Goal: Task Accomplishment & Management: Use online tool/utility

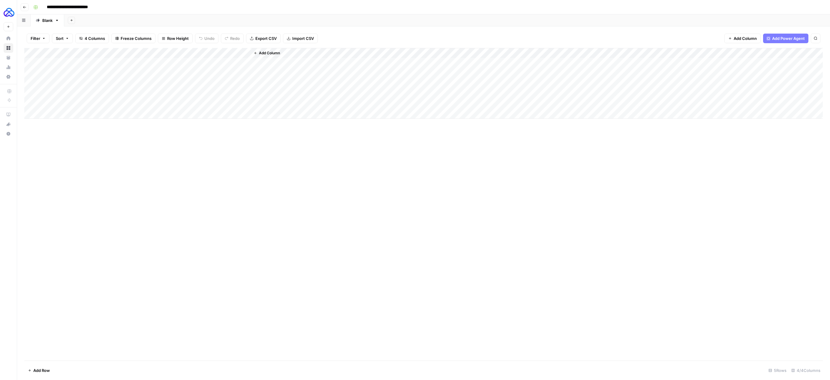
click at [60, 63] on div "Add Column" at bounding box center [423, 83] width 798 height 71
click at [64, 62] on div "Add Column" at bounding box center [423, 83] width 798 height 71
type textarea "**********"
click at [110, 158] on div "Add Column" at bounding box center [423, 204] width 798 height 313
click at [110, 63] on div "Add Column" at bounding box center [423, 83] width 798 height 71
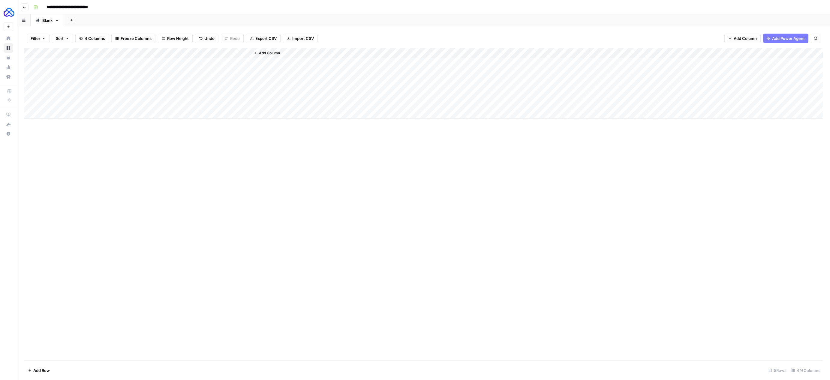
click at [104, 62] on div "Add Column" at bounding box center [423, 83] width 798 height 71
click at [186, 63] on div "Add Column" at bounding box center [423, 83] width 798 height 71
click at [170, 56] on div "Add Column" at bounding box center [423, 83] width 798 height 71
click at [253, 168] on div "Add Column" at bounding box center [423, 204] width 798 height 313
click at [161, 66] on div "Add Column" at bounding box center [423, 83] width 798 height 71
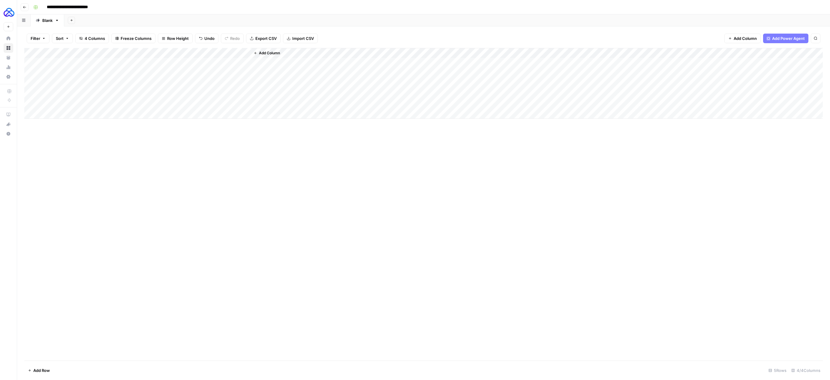
click at [161, 66] on div "Add Column" at bounding box center [423, 83] width 798 height 71
type textarea "**********"
click at [262, 54] on span "Add Column" at bounding box center [269, 52] width 21 height 5
click at [790, 14] on button "Workflow" at bounding box center [783, 17] width 24 height 9
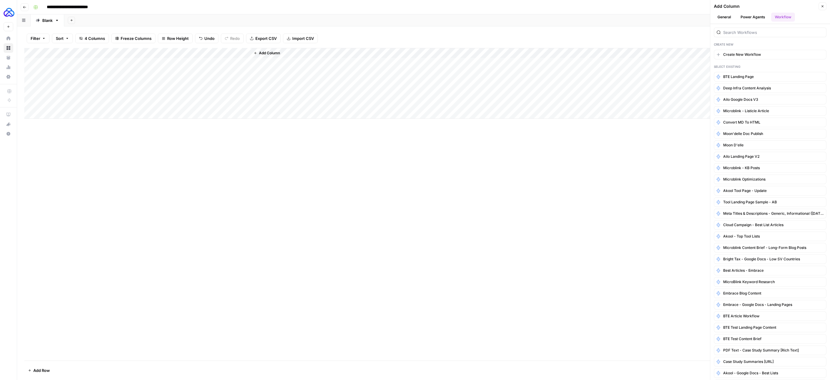
click at [278, 66] on div "Add Column" at bounding box center [536, 83] width 572 height 71
click at [271, 62] on div "Add Column" at bounding box center [536, 83] width 572 height 71
click at [266, 62] on div "Add Column" at bounding box center [536, 83] width 572 height 71
click at [266, 55] on span "Add Column" at bounding box center [269, 52] width 21 height 5
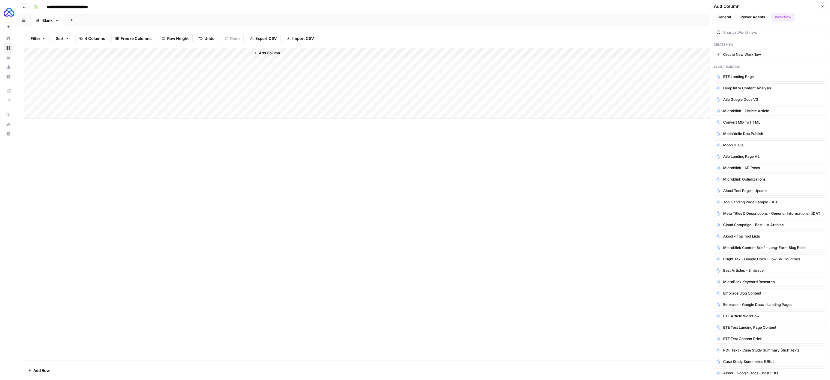
click at [727, 17] on button "General" at bounding box center [724, 17] width 21 height 9
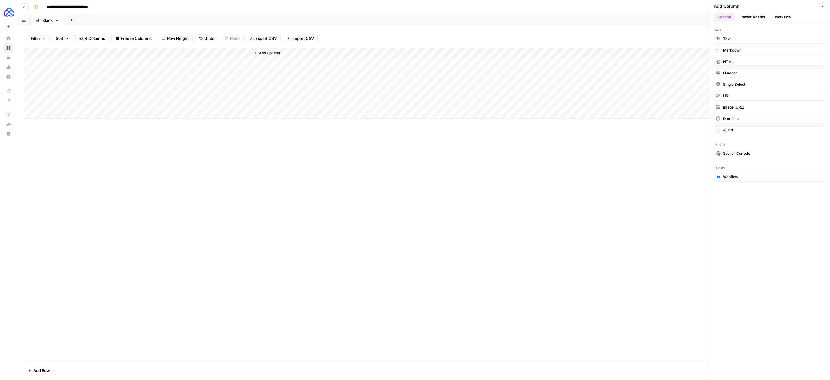
click at [258, 63] on div "Add Column" at bounding box center [536, 83] width 572 height 71
click at [262, 65] on div "Add Column" at bounding box center [536, 83] width 572 height 71
click at [161, 61] on div "Add Column" at bounding box center [423, 83] width 798 height 71
click at [161, 61] on textarea "**********" at bounding box center [190, 63] width 96 height 8
click at [182, 63] on textarea "**********" at bounding box center [190, 63] width 96 height 8
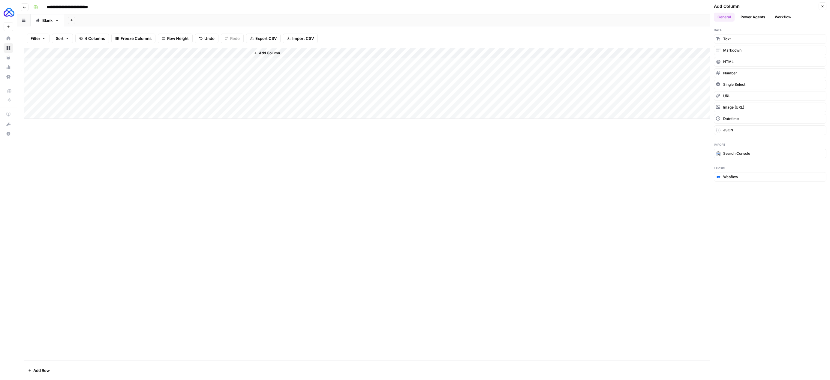
click at [69, 60] on div "Add Column" at bounding box center [423, 83] width 798 height 71
click at [101, 133] on div "Add Column" at bounding box center [423, 204] width 798 height 313
click at [65, 60] on div "Add Column" at bounding box center [423, 83] width 798 height 71
click at [65, 60] on textarea "**********" at bounding box center [82, 63] width 96 height 8
click at [74, 65] on textarea "**********" at bounding box center [82, 63] width 96 height 8
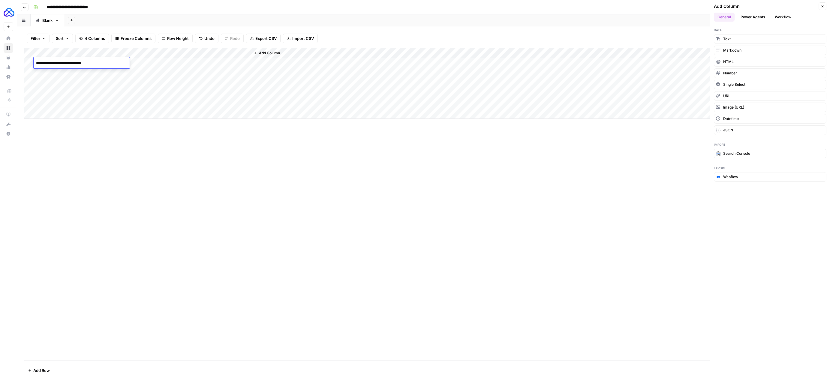
click at [74, 65] on textarea "**********" at bounding box center [82, 63] width 96 height 8
click at [164, 206] on div "Add Column" at bounding box center [423, 204] width 798 height 313
click at [823, 6] on icon "button" at bounding box center [823, 7] width 4 height 4
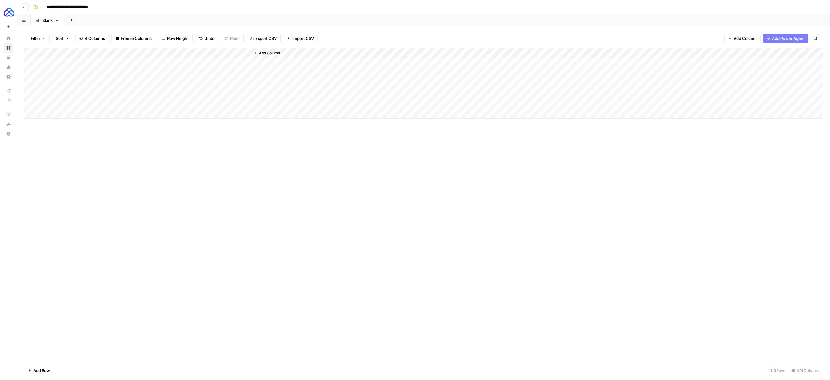
click at [77, 64] on div "Add Column" at bounding box center [423, 83] width 798 height 71
type textarea "**********"
click at [74, 145] on div "Add Column" at bounding box center [423, 204] width 798 height 313
click at [72, 56] on div "Add Column" at bounding box center [423, 83] width 798 height 71
click at [118, 92] on div "Add Column" at bounding box center [423, 83] width 798 height 71
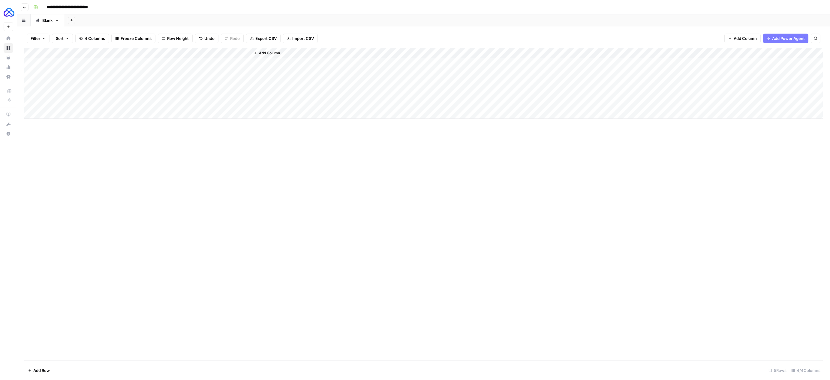
click at [74, 65] on div "Add Column" at bounding box center [423, 83] width 798 height 71
click at [109, 65] on div "Add Column" at bounding box center [423, 83] width 798 height 71
click at [183, 65] on div "Add Column" at bounding box center [423, 83] width 798 height 71
click at [172, 183] on div "Add Column" at bounding box center [423, 204] width 798 height 313
click at [238, 63] on div "Add Column" at bounding box center [423, 83] width 798 height 71
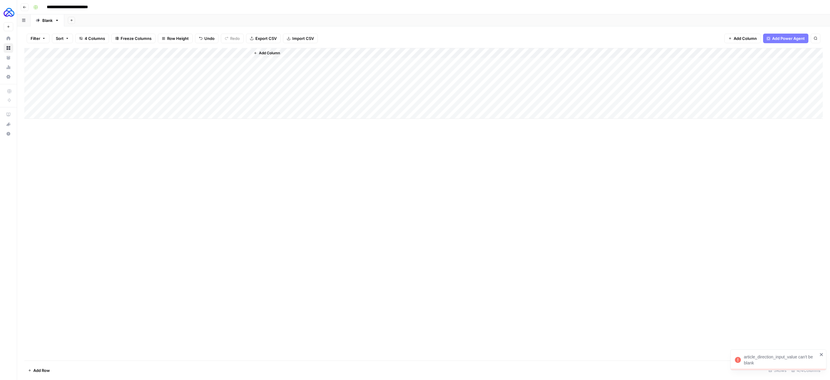
click at [819, 354] on icon "close" at bounding box center [821, 354] width 4 height 5
click at [238, 52] on div "Add Column" at bounding box center [423, 83] width 798 height 71
click at [221, 111] on span "Edit Workflow" at bounding box center [234, 112] width 53 height 6
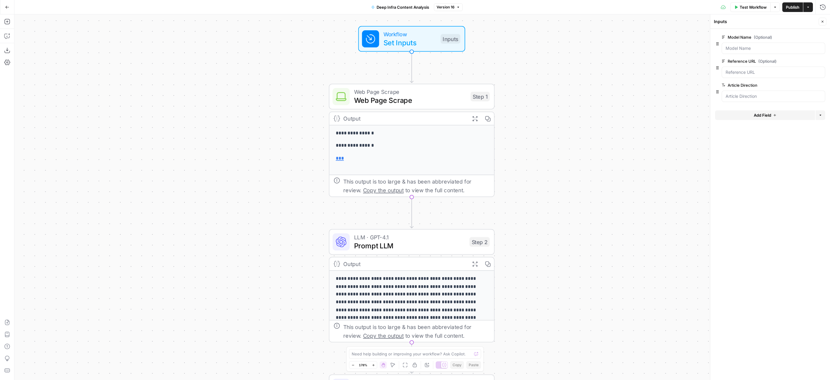
scroll to position [77, 0]
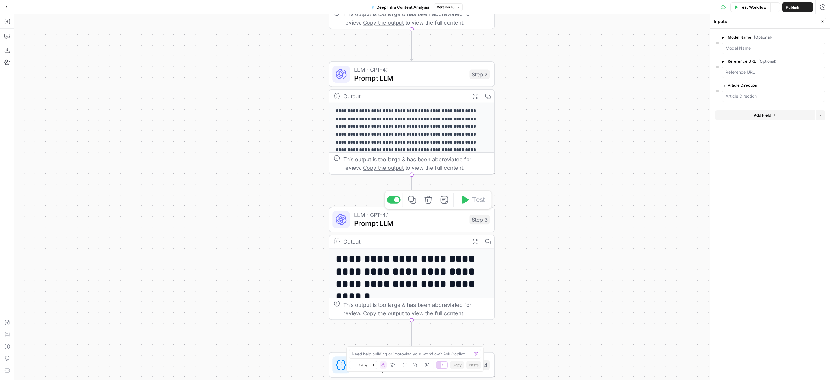
click at [427, 221] on span "Prompt LLM" at bounding box center [409, 223] width 111 height 11
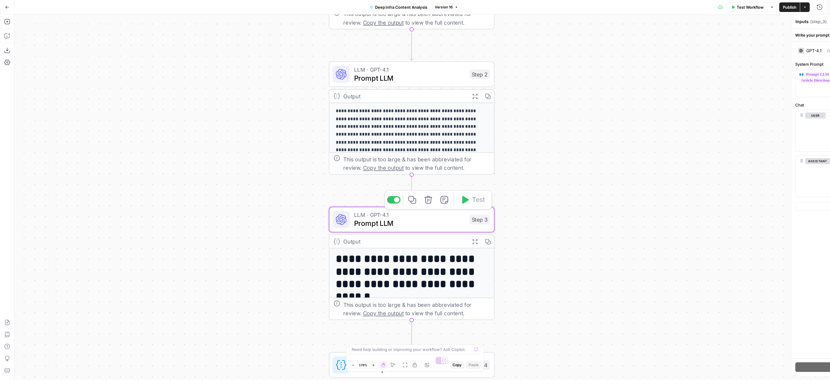
type textarea "Prompt LLM"
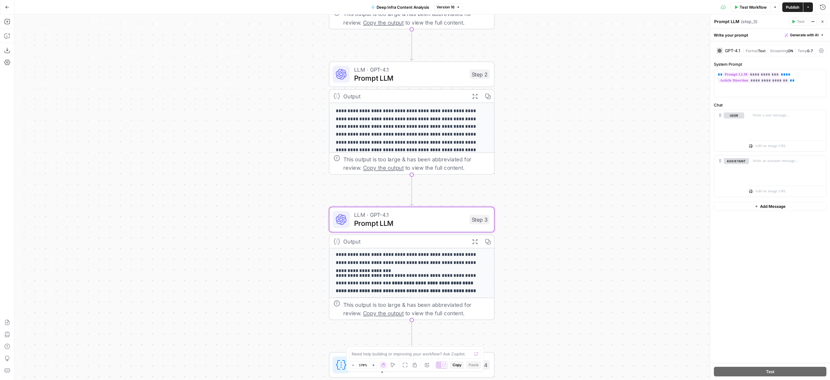
scroll to position [72, 0]
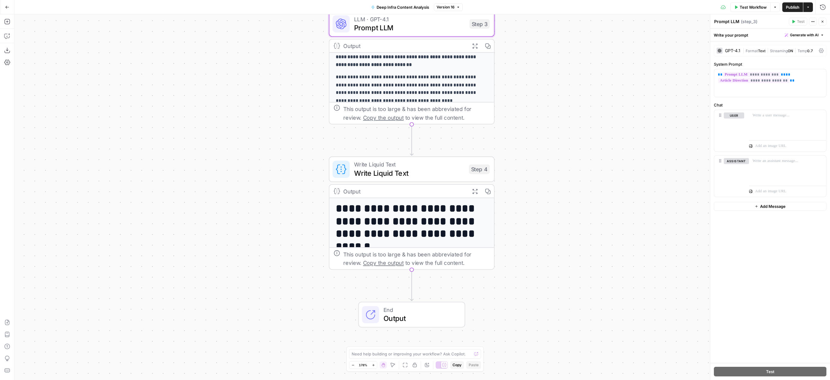
click at [424, 263] on div "This output is too large & has been abbreviated for review. Copy the output to …" at bounding box center [416, 258] width 146 height 17
click at [424, 261] on div "This output is too large & has been abbreviated for review. Copy the output to …" at bounding box center [416, 258] width 146 height 17
click at [423, 241] on div "**********" at bounding box center [411, 314] width 165 height 232
click at [420, 174] on span "Write Liquid Text" at bounding box center [409, 173] width 111 height 11
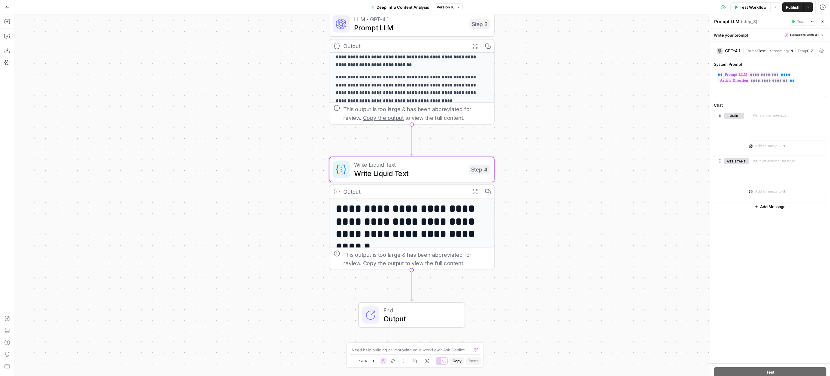
click at [420, 174] on span "Write Liquid Text" at bounding box center [409, 173] width 111 height 11
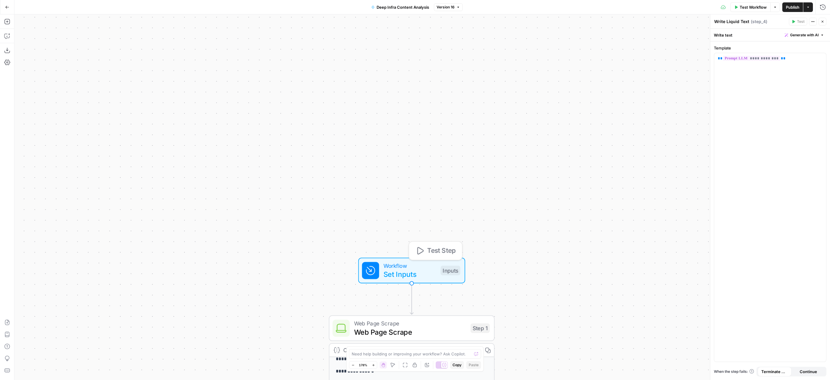
click at [384, 273] on span "Set Inputs" at bounding box center [409, 274] width 53 height 11
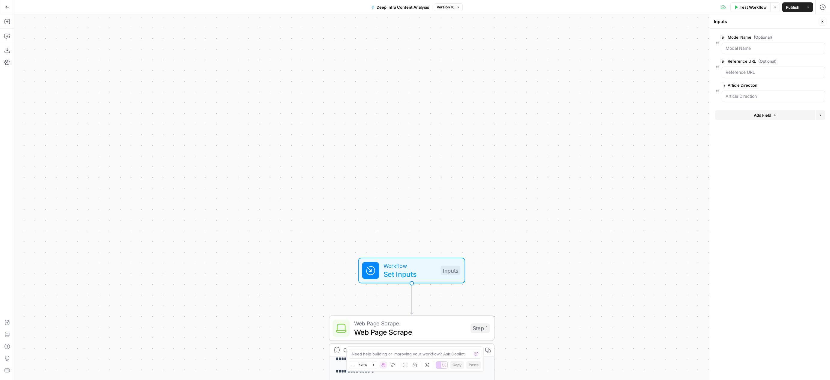
click at [762, 51] on div at bounding box center [774, 48] width 104 height 11
click at [762, 51] on Name "Model Name (Optional)" at bounding box center [773, 48] width 96 height 6
click at [762, 49] on Name "Model Name (Optional)" at bounding box center [773, 48] width 96 height 6
click at [762, 50] on Name "Model Name (Optional)" at bounding box center [773, 48] width 96 height 6
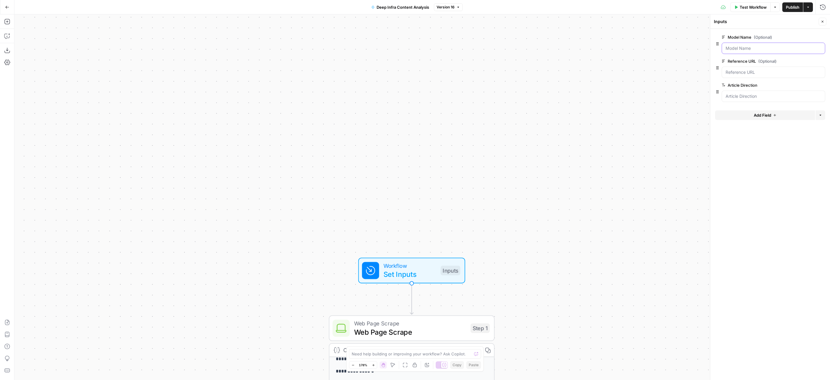
click at [762, 48] on Name "Model Name (Optional)" at bounding box center [773, 48] width 96 height 6
click at [760, 51] on Name "Model Name (Optional)" at bounding box center [773, 48] width 96 height 6
click at [756, 53] on div at bounding box center [774, 48] width 104 height 11
click at [757, 50] on Name "Model Name (Optional)" at bounding box center [773, 48] width 96 height 6
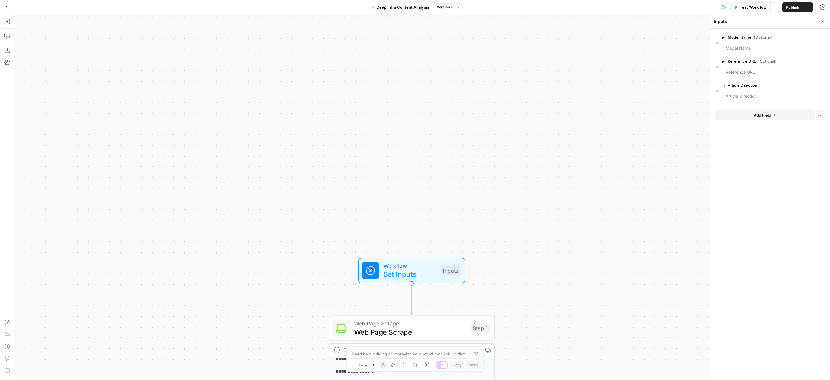
click at [774, 51] on div at bounding box center [774, 48] width 104 height 11
click at [765, 47] on Name "Model Name (Optional)" at bounding box center [773, 48] width 96 height 6
click at [762, 72] on URL "Reference URL (Optional)" at bounding box center [773, 72] width 96 height 6
click at [793, 38] on div "Model Name (Optional) edit field Delete group" at bounding box center [774, 37] width 104 height 7
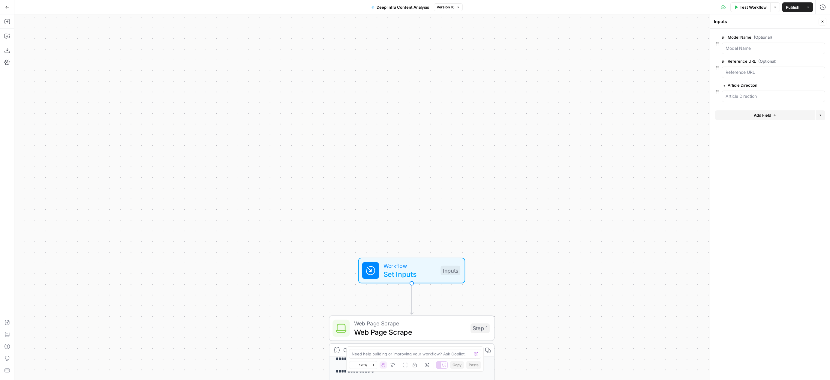
click at [780, 44] on div at bounding box center [774, 48] width 104 height 11
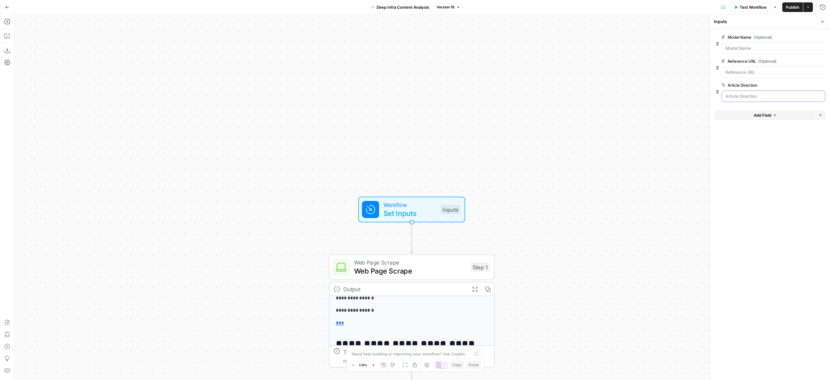
click at [753, 94] on Direction "Article Direction" at bounding box center [773, 96] width 96 height 6
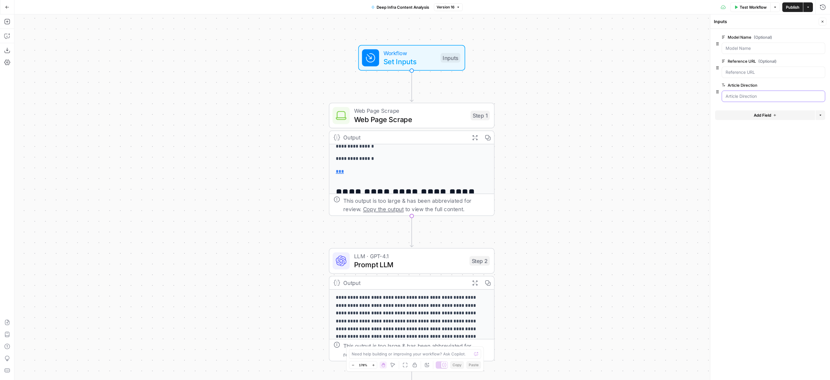
scroll to position [228, 0]
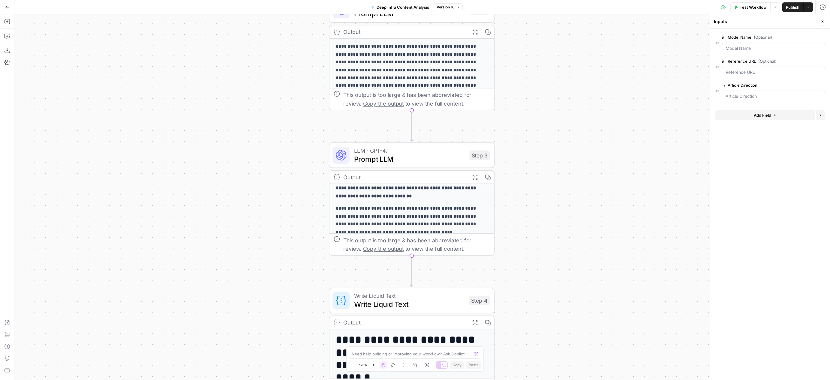
click at [349, 367] on button "Zoom Out" at bounding box center [352, 365] width 7 height 7
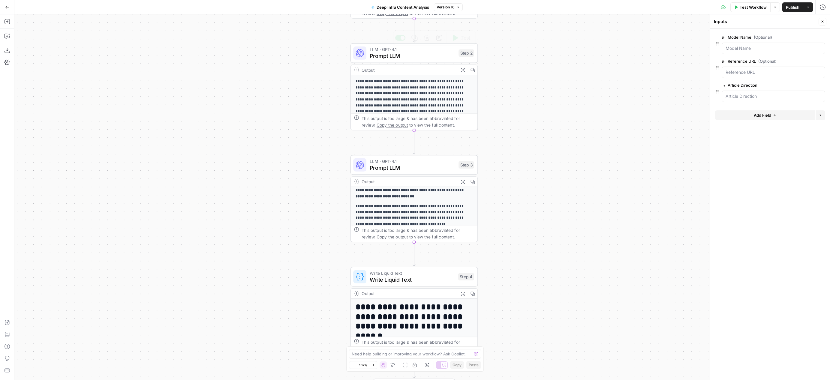
click at [747, 55] on div at bounding box center [770, 56] width 110 height 4
click at [751, 50] on Name "Model Name (Optional)" at bounding box center [773, 48] width 96 height 6
click at [750, 50] on Name "Model Name (Optional)" at bounding box center [773, 48] width 96 height 6
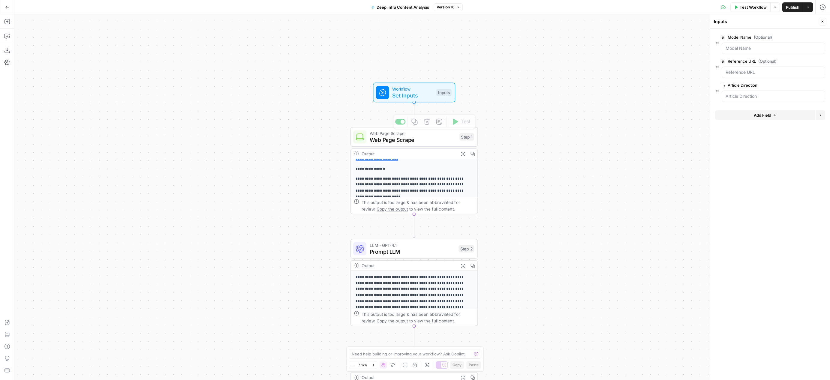
click at [412, 92] on span "Set Inputs" at bounding box center [412, 95] width 41 height 8
click at [394, 91] on span "Workflow" at bounding box center [412, 89] width 41 height 7
drag, startPoint x: 394, startPoint y: 91, endPoint x: 419, endPoint y: 86, distance: 25.9
click at [394, 91] on span "Workflow" at bounding box center [412, 89] width 41 height 7
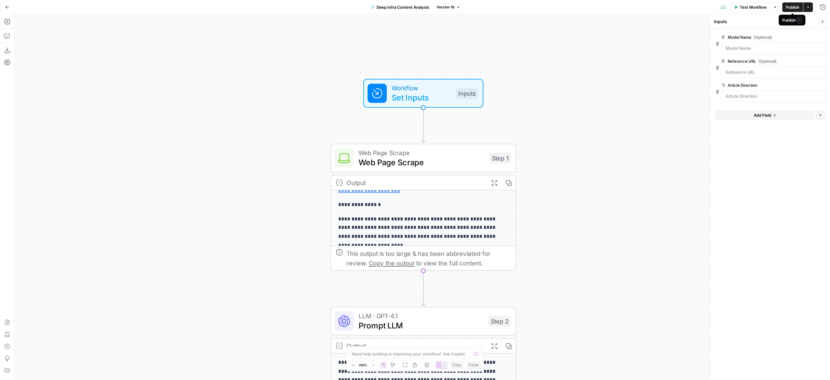
click at [794, 8] on span "Publish" at bounding box center [793, 7] width 14 height 6
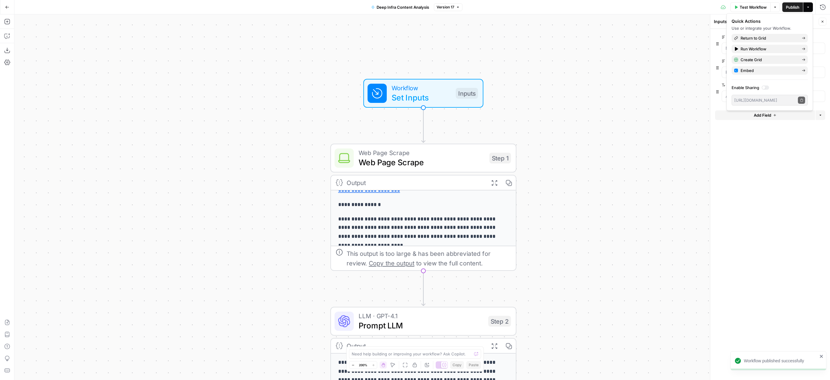
click at [654, 144] on div "**********" at bounding box center [422, 197] width 816 height 366
click at [745, 55] on div at bounding box center [770, 56] width 110 height 4
click at [746, 49] on Name "Model Name (Optional)" at bounding box center [773, 48] width 96 height 6
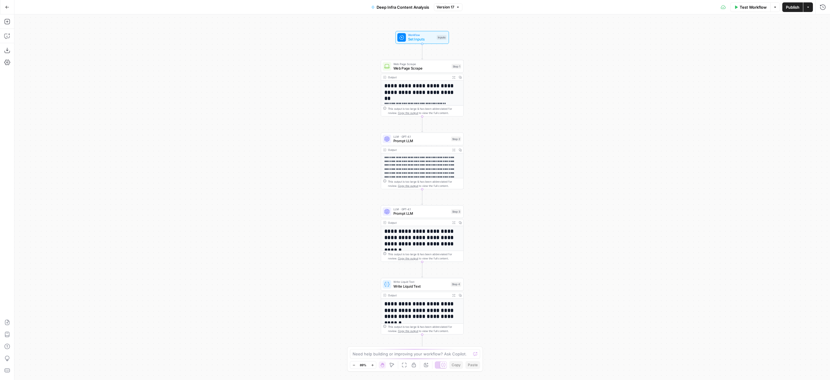
click at [427, 37] on span "Set Inputs" at bounding box center [421, 39] width 26 height 5
click at [745, 51] on Name "Model Name (Optional)" at bounding box center [773, 48] width 96 height 6
click at [762, 48] on Name "Model Name (Optional)" at bounding box center [773, 48] width 96 height 6
click at [776, 5] on button "Options" at bounding box center [775, 7] width 10 height 10
click at [641, 138] on div "**********" at bounding box center [422, 197] width 816 height 366
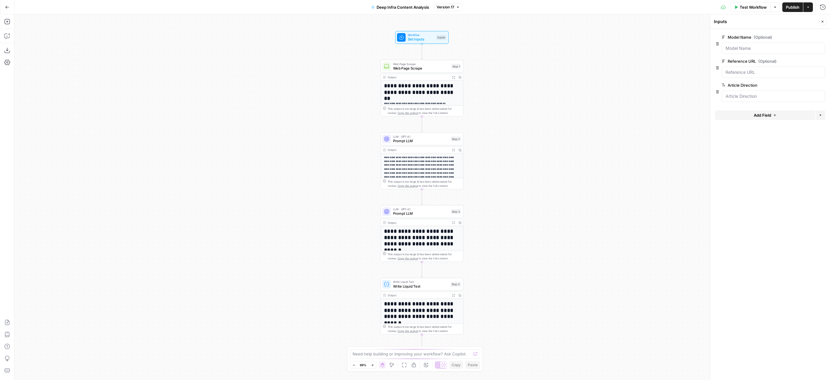
click at [417, 32] on div "Workflow Set Inputs Inputs Test Step" at bounding box center [421, 37] width 53 height 13
click at [427, 66] on span "Web Page Scrape" at bounding box center [421, 67] width 56 height 5
click at [425, 40] on span "Set Inputs" at bounding box center [421, 39] width 26 height 5
click at [783, 76] on div at bounding box center [774, 72] width 104 height 11
click at [784, 71] on URL "Reference URL (Optional)" at bounding box center [773, 72] width 96 height 6
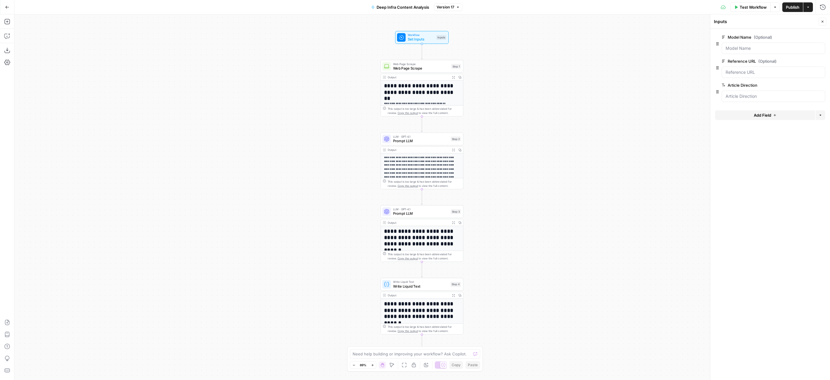
click at [545, 66] on div "**********" at bounding box center [422, 197] width 816 height 366
click at [777, 49] on Name "Model Name (Optional)" at bounding box center [773, 48] width 96 height 6
click at [744, 49] on Name "Model Name (Optional)" at bounding box center [773, 48] width 96 height 6
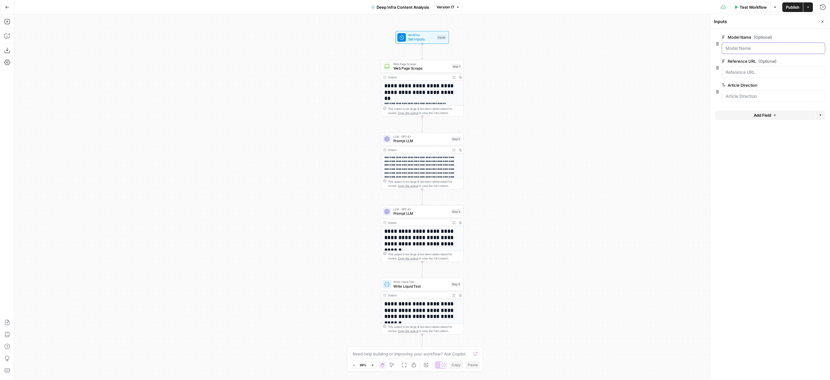
click at [744, 49] on Name "Model Name (Optional)" at bounding box center [773, 48] width 96 height 6
drag, startPoint x: 716, startPoint y: 41, endPoint x: 714, endPoint y: 86, distance: 45.4
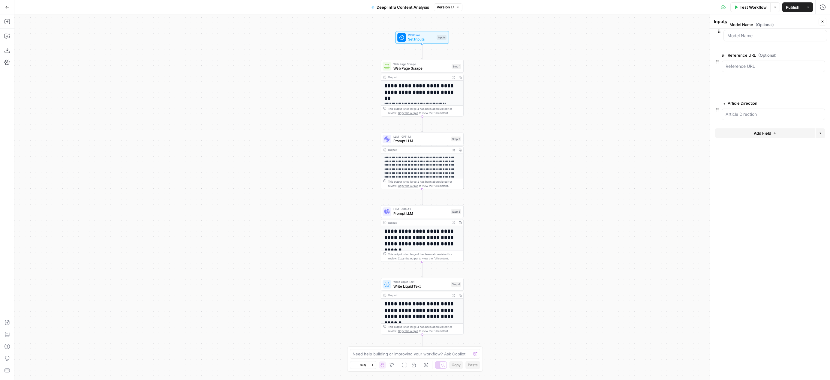
drag, startPoint x: 717, startPoint y: 68, endPoint x: 718, endPoint y: 28, distance: 39.6
click at [795, 6] on span "Publish" at bounding box center [793, 7] width 14 height 6
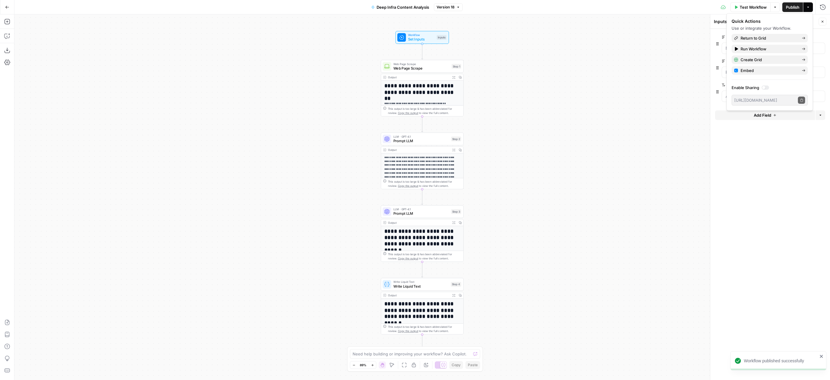
click at [752, 184] on form "Model Name (Optional) edit field Delete group Reference URL (Optional) edit fie…" at bounding box center [770, 204] width 120 height 351
click at [760, 43] on div at bounding box center [774, 48] width 104 height 11
click at [759, 52] on div at bounding box center [774, 48] width 104 height 11
click at [759, 47] on Name "Model Name (Optional)" at bounding box center [773, 48] width 96 height 6
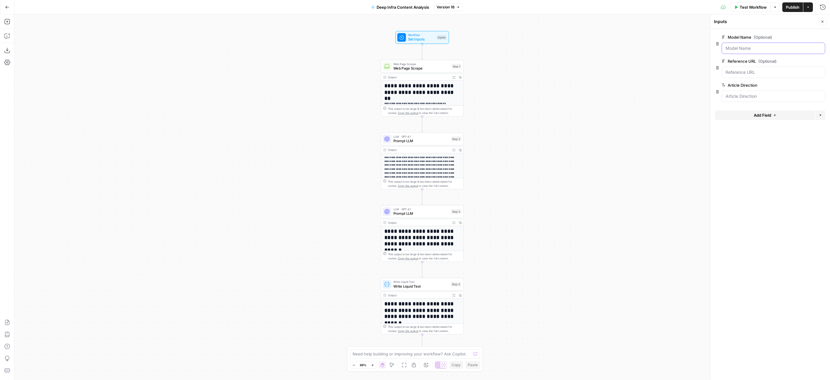
click at [752, 49] on Name "Model Name (Optional)" at bounding box center [773, 48] width 96 height 6
click at [762, 49] on Name "Model Name (Optional)" at bounding box center [773, 48] width 96 height 6
click at [411, 42] on div "Workflow Set Inputs Inputs Test Step" at bounding box center [421, 37] width 53 height 13
click at [742, 52] on div at bounding box center [774, 48] width 104 height 11
click at [743, 49] on Name "Model Name (Optional)" at bounding box center [773, 48] width 96 height 6
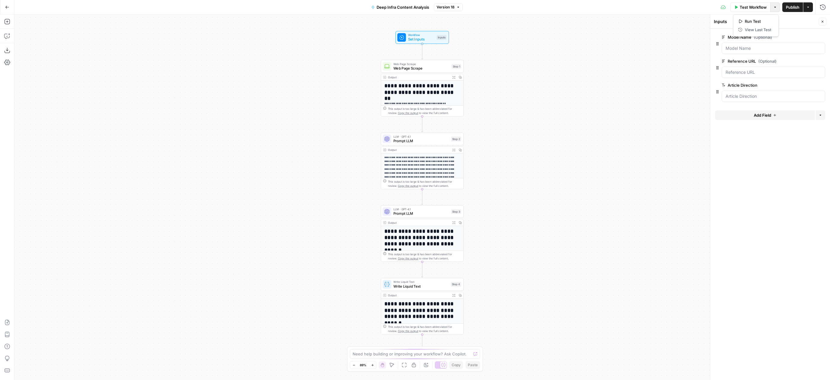
click at [776, 4] on button "Options" at bounding box center [775, 7] width 10 height 10
click at [759, 9] on span "Test Workflow" at bounding box center [753, 7] width 27 height 6
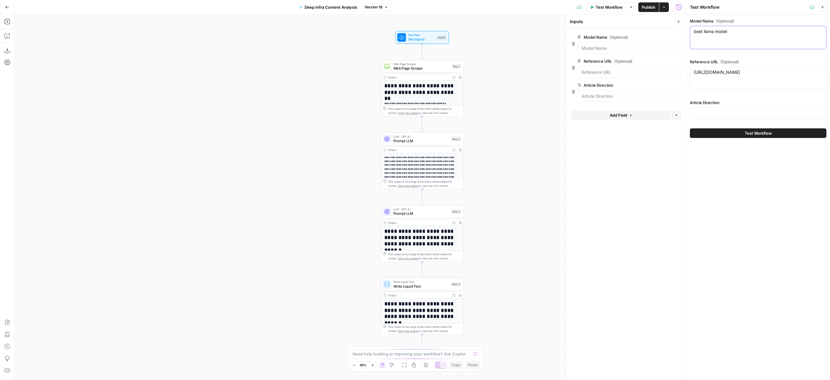
click at [748, 33] on textarea "best llama model" at bounding box center [758, 32] width 129 height 6
click at [751, 76] on div "https://datasciencedojo.com/blog/llama-model-debate/ https://datasciencedojo.co…" at bounding box center [758, 78] width 137 height 23
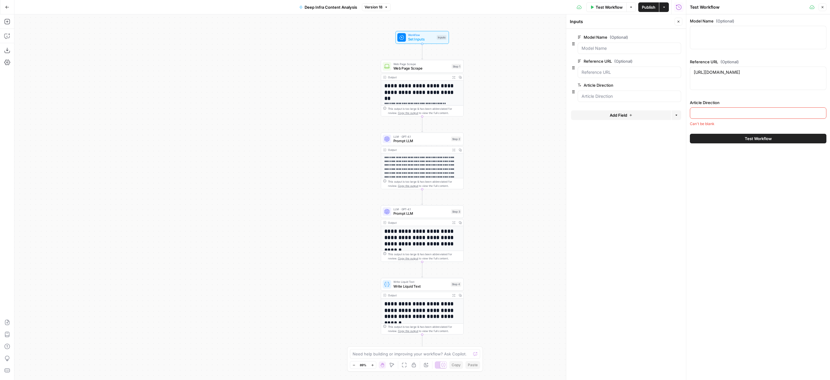
click at [751, 76] on div "https://datasciencedojo.com/blog/llama-model-debate/ https://datasciencedojo.co…" at bounding box center [758, 78] width 137 height 23
click at [752, 72] on textarea "https://datasciencedojo.com/blog/llama-model-debate/" at bounding box center [758, 72] width 129 height 6
click at [739, 44] on div at bounding box center [758, 37] width 137 height 23
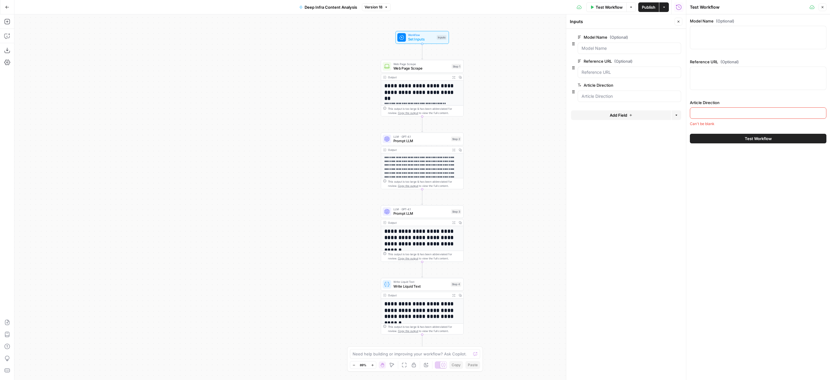
click at [737, 40] on div at bounding box center [758, 37] width 137 height 23
paste textarea "OpenAI GPT-OSS API performance"
type textarea "OpenAI GPT-OSS API performance"
click at [737, 72] on textarea "Reference URL (Optional)" at bounding box center [758, 72] width 129 height 6
click at [710, 70] on textarea "Reference URL (Optional)" at bounding box center [758, 72] width 129 height 6
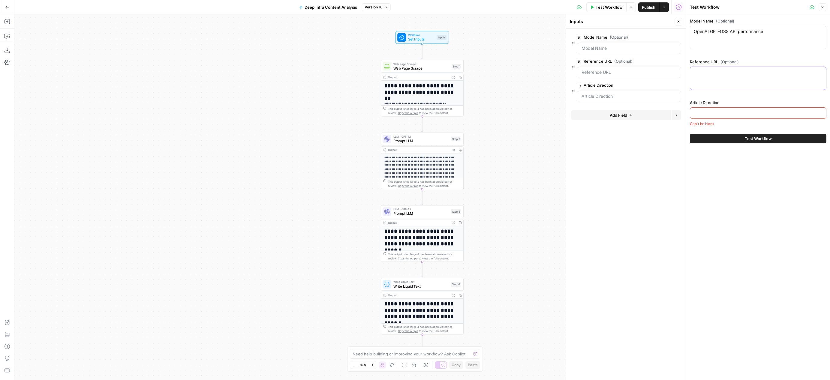
paste textarea "https://artificialanalysis.ai/models/gpt-oss-120b"
type textarea "https://artificialanalysis.ai/models/gpt-oss-120b"
click at [745, 117] on div at bounding box center [758, 112] width 137 height 11
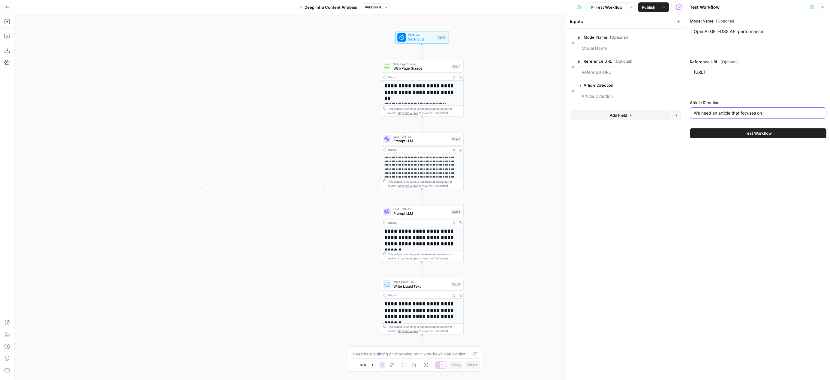
paste input "Summarize benchmark results for models across datasets and tasks. Benchmark tab…"
drag, startPoint x: 771, startPoint y: 113, endPoint x: 695, endPoint y: 112, distance: 76.8
click at [695, 112] on input "We need an article that focuses on Summarize benchmark results for models acros…" at bounding box center [758, 113] width 129 height 6
click at [741, 113] on input "We need an article that focuses on Summarize benchmark results for models acros…" at bounding box center [758, 113] width 129 height 6
click at [767, 113] on input "We need an article that focuses on Summarize benchmark results for models acros…" at bounding box center [758, 113] width 129 height 6
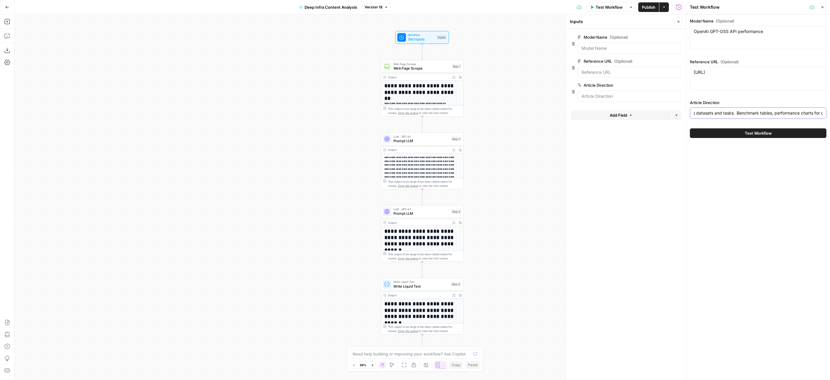
scroll to position [0, 185]
drag, startPoint x: 774, startPoint y: 114, endPoint x: 743, endPoint y: 114, distance: 30.6
click at [716, 100] on div "Article Direction We need an article that focuses on Summarize benchmark result…" at bounding box center [758, 111] width 137 height 22
click at [743, 116] on div "We need an article that focuses on Summarize benchmark results for models acros…" at bounding box center [758, 112] width 137 height 11
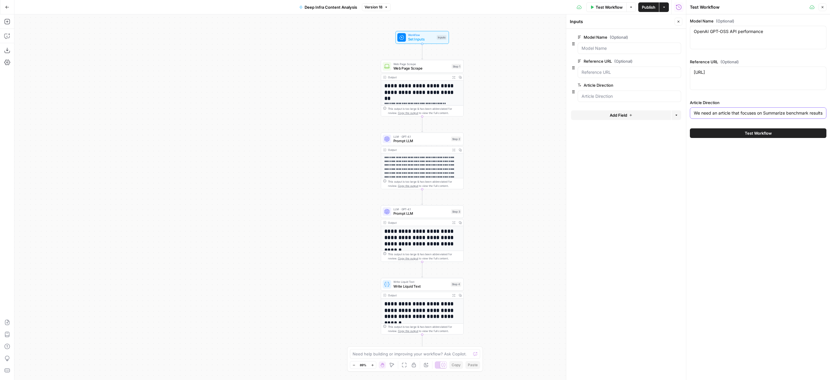
drag, startPoint x: 712, startPoint y: 113, endPoint x: 770, endPoint y: 118, distance: 58.4
click at [712, 113] on input "We need an article that focuses on Summarize benchmark results for models acros…" at bounding box center [758, 113] width 129 height 6
click at [802, 111] on input "We need an article that focuses on Summarize benchmark results for models acros…" at bounding box center [758, 113] width 129 height 6
click at [699, 112] on input "We need an article that focuses on Summarize benchmark results for models acros…" at bounding box center [758, 113] width 129 height 6
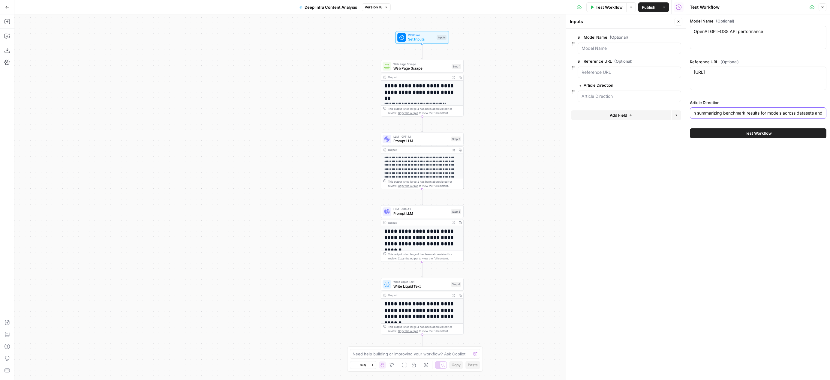
click at [769, 114] on input "We need an article that focuses on summarizing benchmark results for models acr…" at bounding box center [758, 113] width 129 height 6
click at [806, 113] on input "We need an article that focuses on summarizing benchmark results for models acr…" at bounding box center [758, 113] width 129 height 6
drag, startPoint x: 759, startPoint y: 114, endPoint x: 820, endPoint y: 119, distance: 61.7
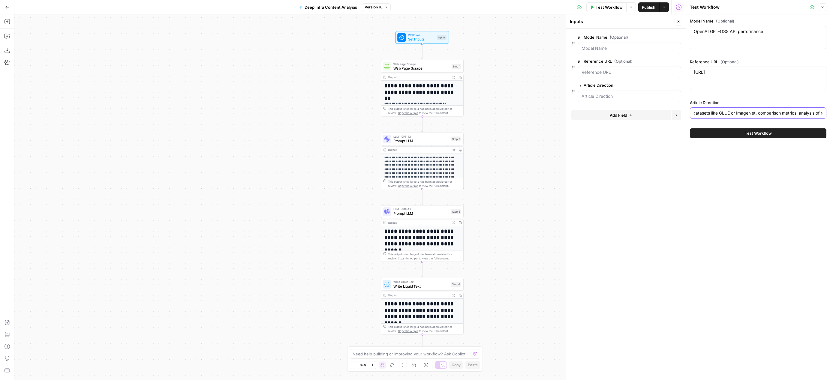
click at [820, 119] on div "We need an article that focuses on summarizing benchmark results for models acr…" at bounding box center [758, 112] width 137 height 11
drag, startPoint x: 798, startPoint y: 112, endPoint x: 732, endPoint y: 110, distance: 65.8
click at [732, 110] on div "We need an article that focuses on summarizing benchmark results for models acr…" at bounding box center [758, 112] width 137 height 11
click at [720, 114] on input "We need an article that focuses on summarizing benchmark results for models acr…" at bounding box center [758, 113] width 129 height 6
drag, startPoint x: 719, startPoint y: 114, endPoint x: 798, endPoint y: 111, distance: 78.3
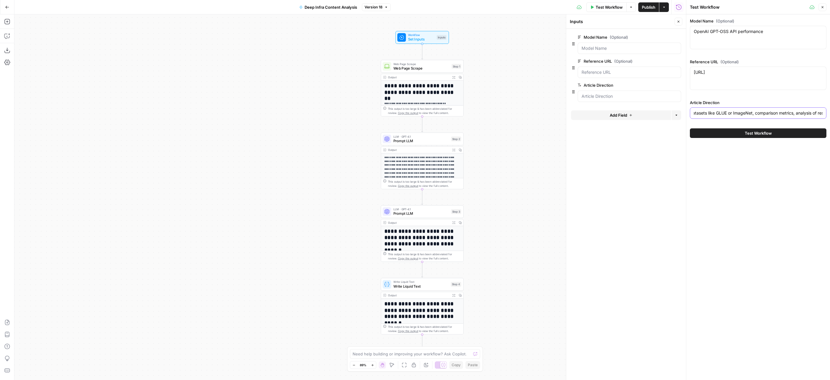
click at [798, 111] on input "We need an article that focuses on summarizing benchmark results for models acr…" at bounding box center [758, 113] width 129 height 6
click at [797, 116] on div "We need an article that focuses on summarizing benchmark results for models acr…" at bounding box center [758, 112] width 137 height 11
click at [759, 113] on input "We need an article that focuses on summarizing benchmark results for models acr…" at bounding box center [758, 113] width 129 height 6
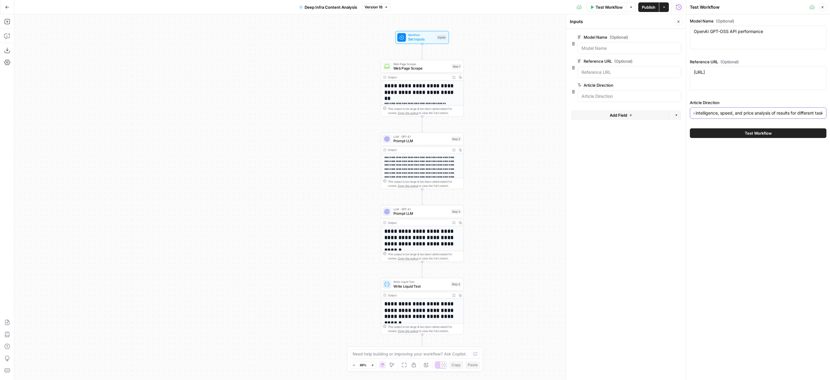
scroll to position [0, 362]
drag, startPoint x: 807, startPoint y: 112, endPoint x: 824, endPoint y: 112, distance: 16.5
click at [824, 112] on div "We need an article that focuses on summarizing benchmark results for models acr…" at bounding box center [758, 112] width 137 height 11
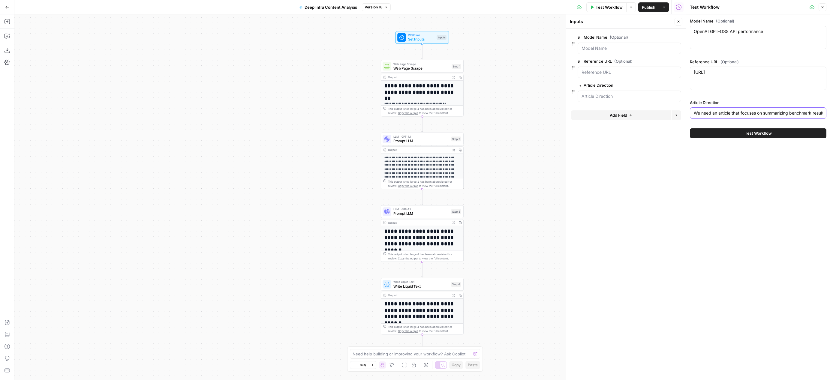
drag, startPoint x: 815, startPoint y: 115, endPoint x: 828, endPoint y: 114, distance: 13.3
click at [828, 114] on div "Model Name (Optional) OpenAI GPT-OSS API performance OpenAI GPT-OSS API perform…" at bounding box center [758, 77] width 144 height 127
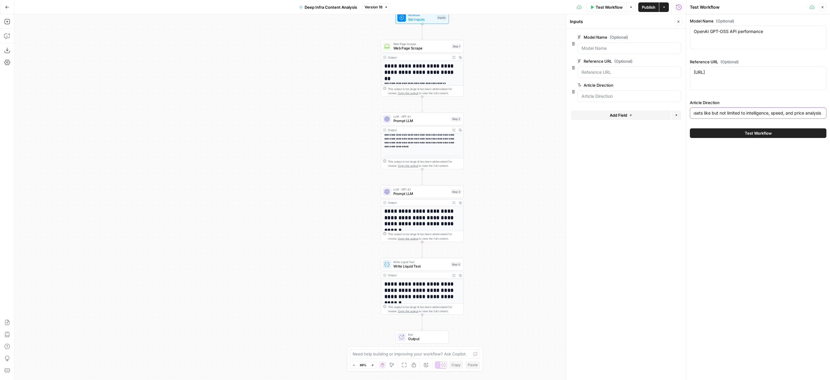
scroll to position [0, 362]
drag, startPoint x: 762, startPoint y: 113, endPoint x: 830, endPoint y: 120, distance: 68.2
click at [830, 120] on div "Model Name (Optional) OpenAI GPT-OSS API performance OpenAI GPT-OSS API perform…" at bounding box center [758, 77] width 144 height 127
drag, startPoint x: 805, startPoint y: 113, endPoint x: 830, endPoint y: 115, distance: 25.0
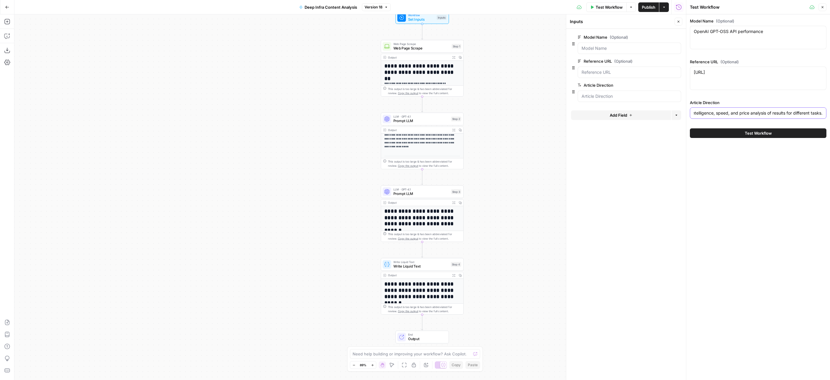
click at [830, 115] on div "Model Name (Optional) OpenAI GPT-OSS API performance OpenAI GPT-OSS API perform…" at bounding box center [758, 77] width 144 height 127
click at [772, 112] on input "We need an article that focuses on summarizing benchmark results for models acr…" at bounding box center [758, 113] width 129 height 6
drag, startPoint x: 804, startPoint y: 116, endPoint x: 813, endPoint y: 114, distance: 9.5
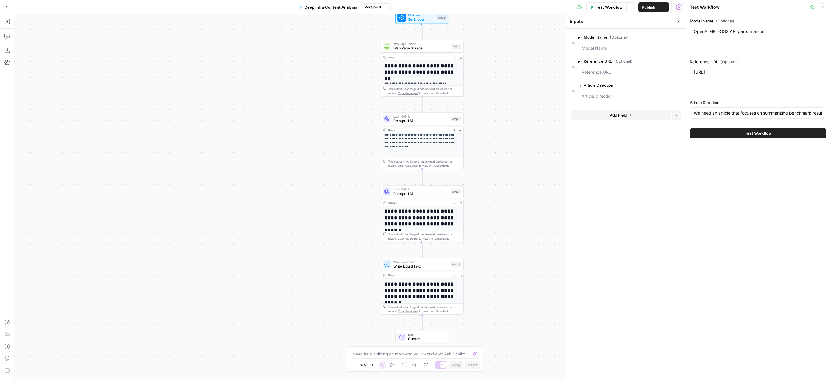
click at [813, 114] on div "We need an article that focuses on summarizing benchmark results for models acr…" at bounding box center [758, 112] width 137 height 11
drag, startPoint x: 799, startPoint y: 114, endPoint x: 824, endPoint y: 114, distance: 24.9
click at [824, 114] on div "We need an article that focuses on summarizing benchmark results for models acr…" at bounding box center [758, 112] width 137 height 11
click at [792, 114] on input "We need an article that focuses on summarizing benchmark results for models acr…" at bounding box center [758, 113] width 129 height 6
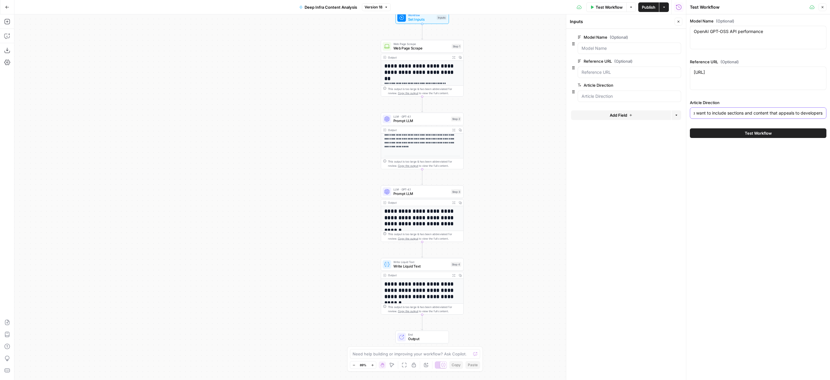
drag, startPoint x: 820, startPoint y: 112, endPoint x: 830, endPoint y: 112, distance: 9.9
click at [830, 112] on div "Model Name (Optional) OpenAI GPT-OSS API performance OpenAI GPT-OSS API perform…" at bounding box center [758, 77] width 144 height 127
click at [770, 113] on input "We need an article that focuses on summarizing benchmark results for models acr…" at bounding box center [758, 113] width 129 height 6
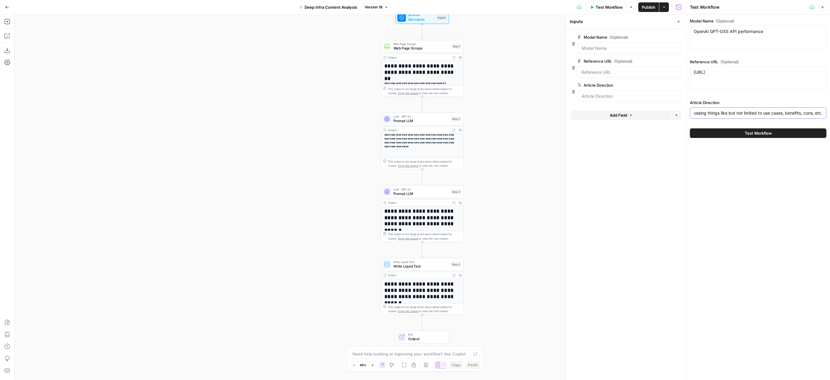
type input "We need an article that focuses on summarizing benchmark results for models acr…"
click at [805, 131] on button "Test Workflow" at bounding box center [758, 133] width 137 height 10
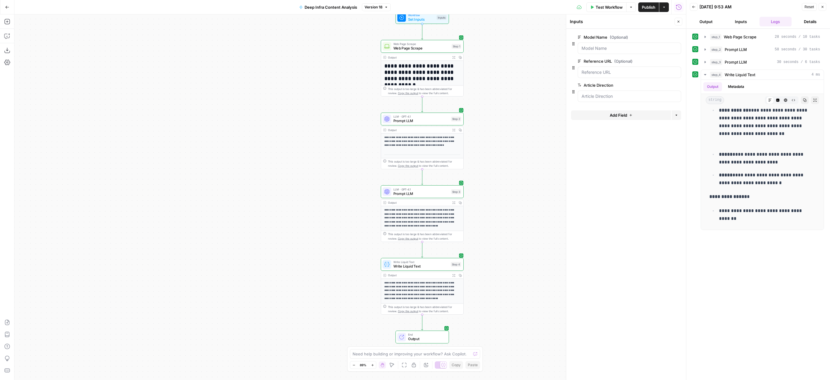
scroll to position [326, 0]
click at [803, 102] on icon "button" at bounding box center [805, 100] width 4 height 4
